Goal: Information Seeking & Learning: Learn about a topic

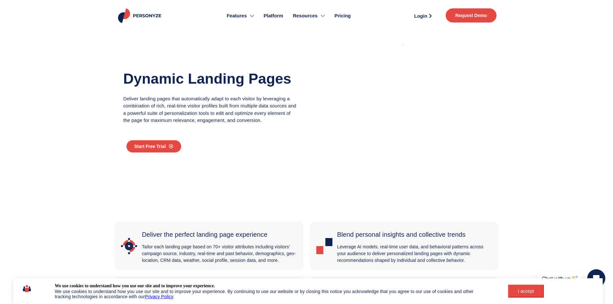
click at [344, 15] on span "Pricing" at bounding box center [342, 15] width 16 height 7
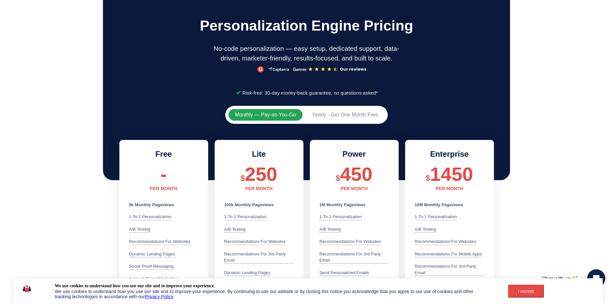
scroll to position [32, 0]
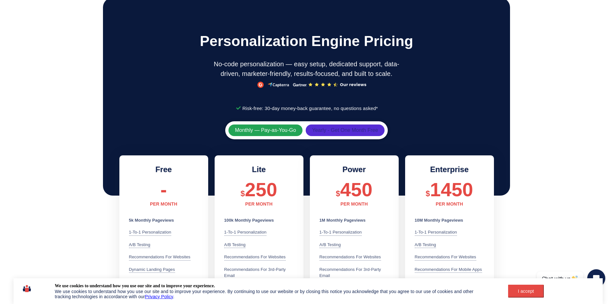
click at [355, 133] on span "Yearly - Get One Month Free" at bounding box center [345, 130] width 66 height 5
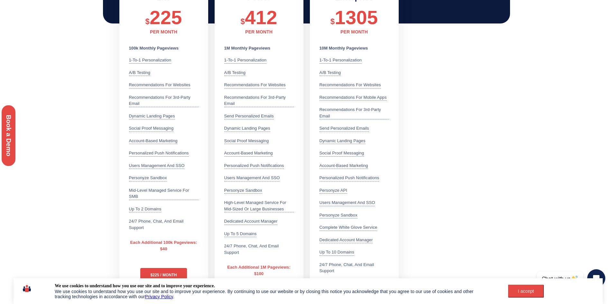
scroll to position [193, 0]
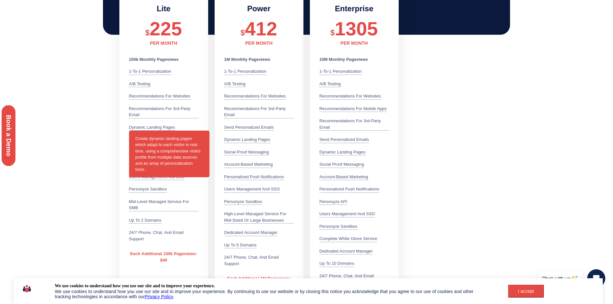
click at [140, 129] on div "Dynamic Landing Pages Create dynamic landing pages which adapt to each visitor …" at bounding box center [152, 127] width 46 height 7
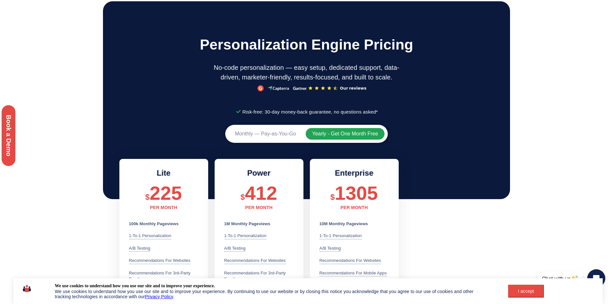
scroll to position [0, 0]
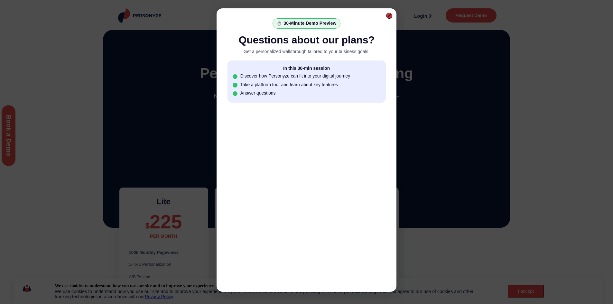
click at [389, 16] on div at bounding box center [390, 16] width 4 height 4
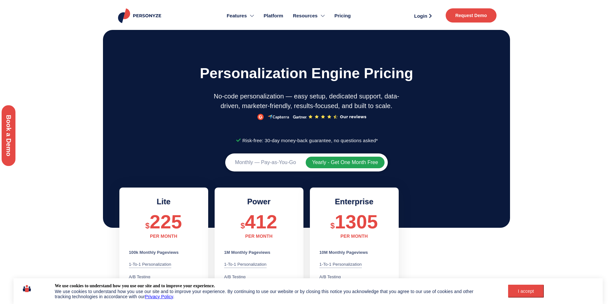
click at [475, 17] on span "Request Demo" at bounding box center [472, 15] width 32 height 5
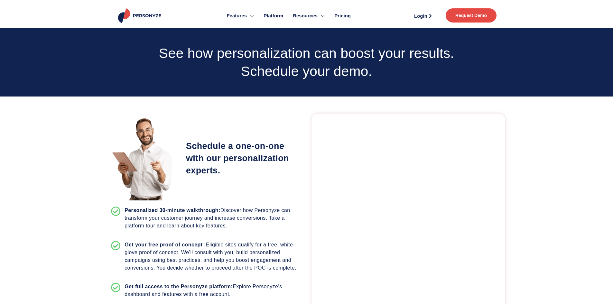
click at [139, 15] on img at bounding box center [140, 15] width 47 height 15
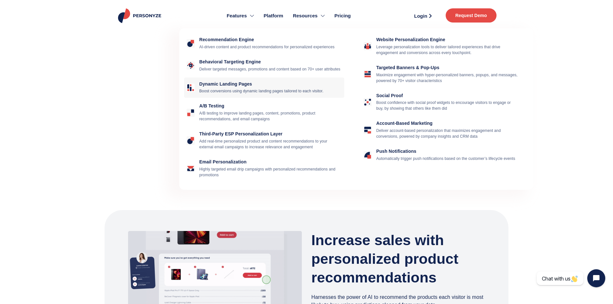
click at [231, 87] on h4 "Dynamic Landing Pages" at bounding box center [270, 83] width 143 height 5
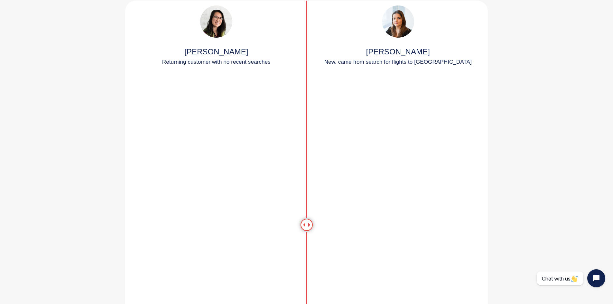
scroll to position [934, 0]
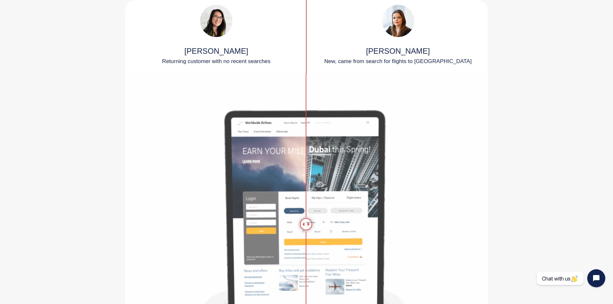
drag, startPoint x: 308, startPoint y: 223, endPoint x: 306, endPoint y: 246, distance: 23.2
click at [306, 230] on div at bounding box center [306, 224] width 12 height 12
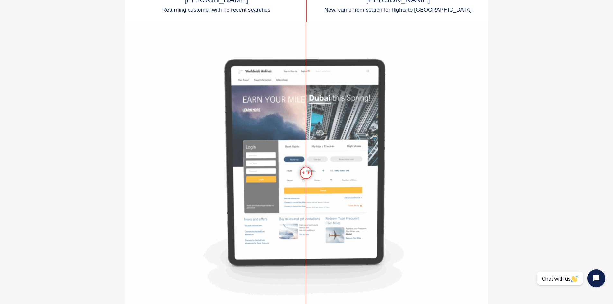
scroll to position [966, 0]
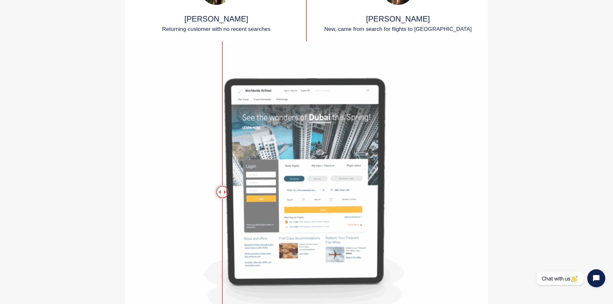
drag, startPoint x: 306, startPoint y: 192, endPoint x: 222, endPoint y: 195, distance: 83.5
click at [222, 195] on div at bounding box center [222, 192] width 12 height 12
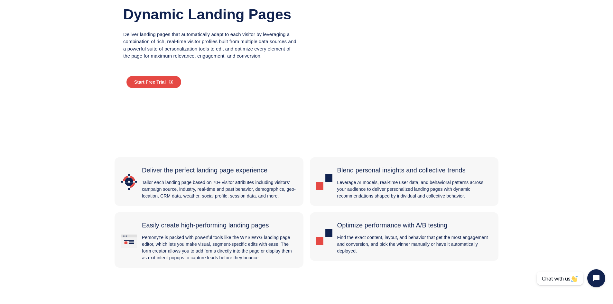
scroll to position [0, 0]
